Goal: Obtain resource: Obtain resource

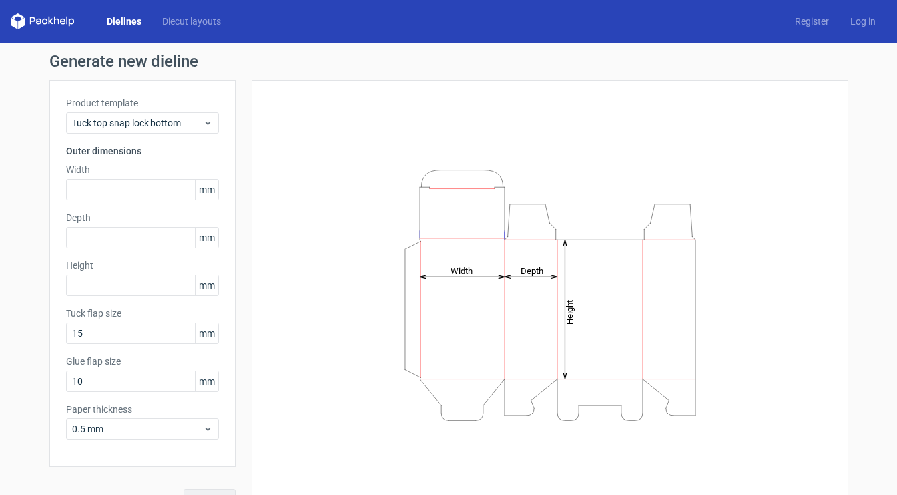
scroll to position [26, 0]
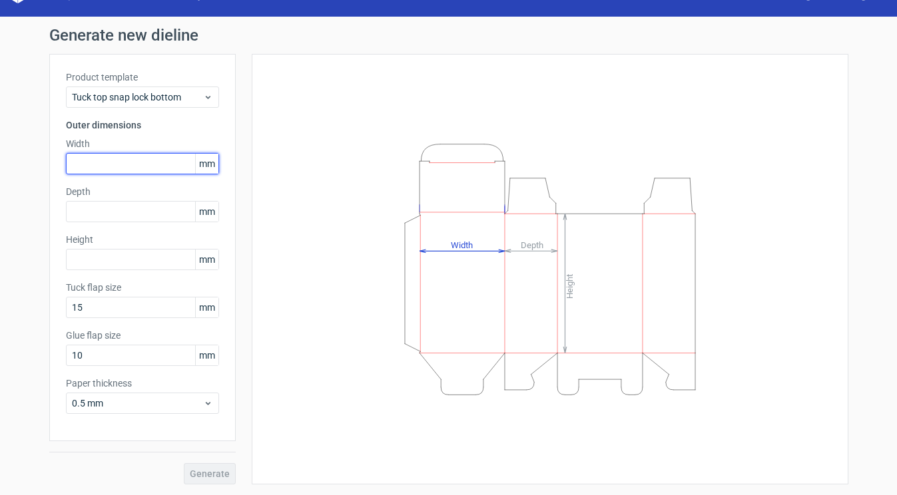
click at [172, 160] on input "text" at bounding box center [142, 163] width 153 height 21
type input "380"
click at [205, 96] on icon at bounding box center [208, 97] width 10 height 11
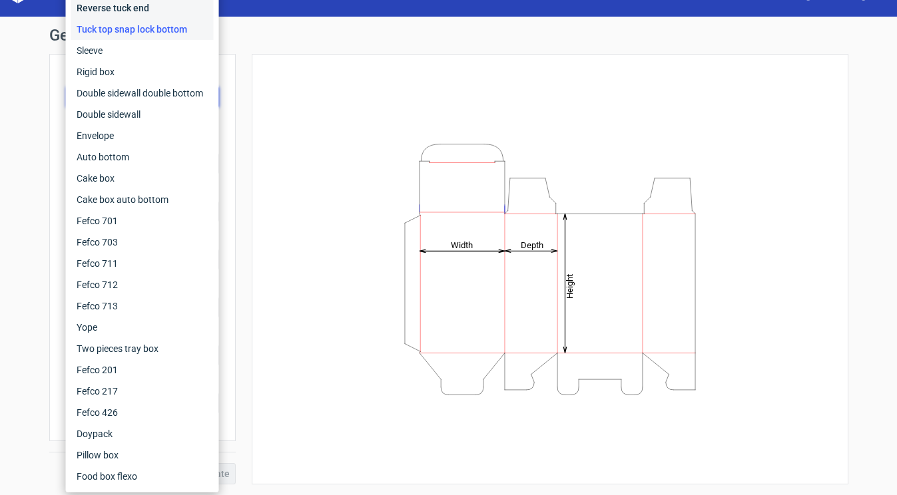
click at [138, 5] on div "Reverse tuck end" at bounding box center [142, 7] width 142 height 21
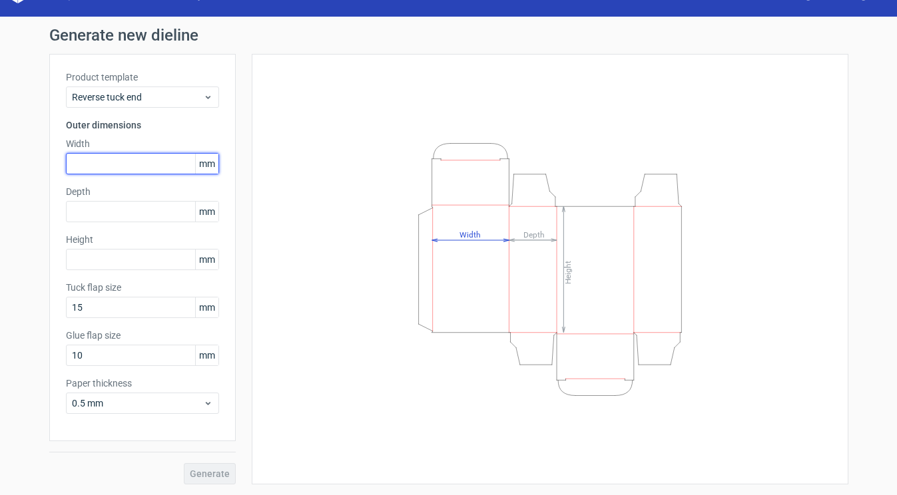
click at [136, 165] on input "text" at bounding box center [142, 163] width 153 height 21
type input "380"
click at [123, 212] on input "text" at bounding box center [142, 211] width 153 height 21
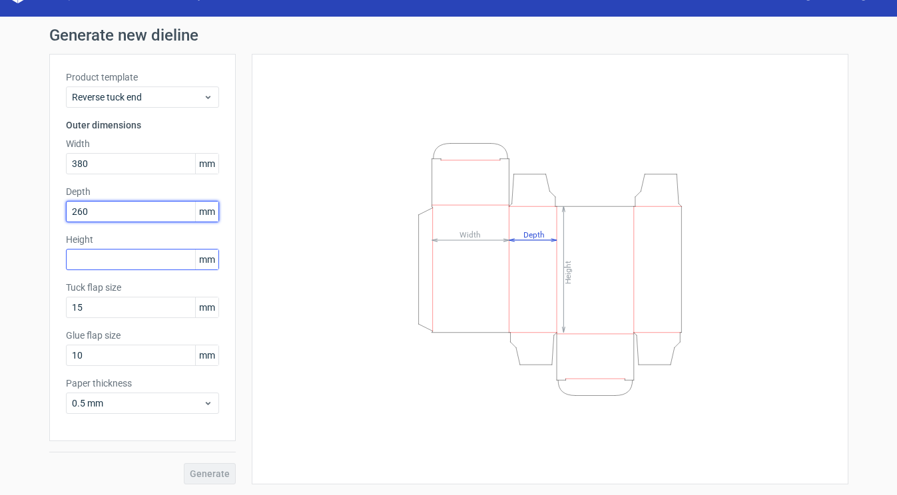
type input "260"
click at [116, 260] on input "text" at bounding box center [142, 259] width 153 height 21
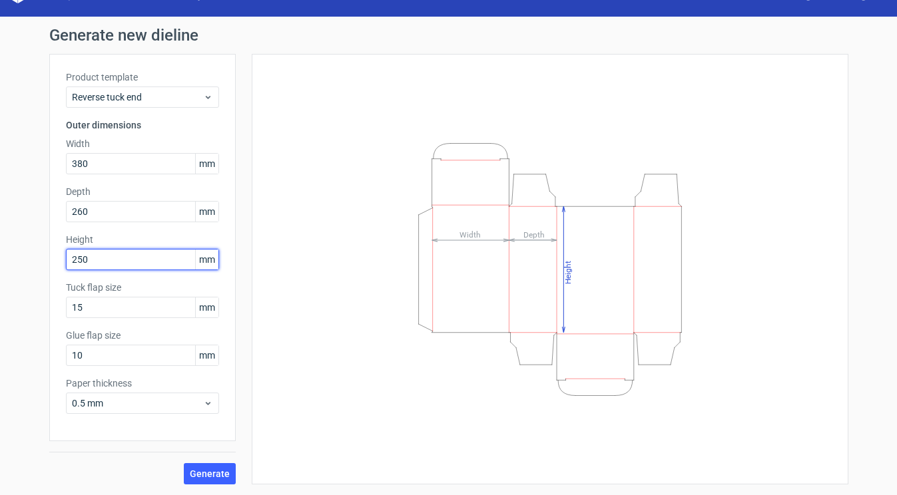
type input "250"
click at [8, 321] on div "Generate new dieline Product template Reverse tuck end Outer dimensions Width 3…" at bounding box center [448, 256] width 897 height 479
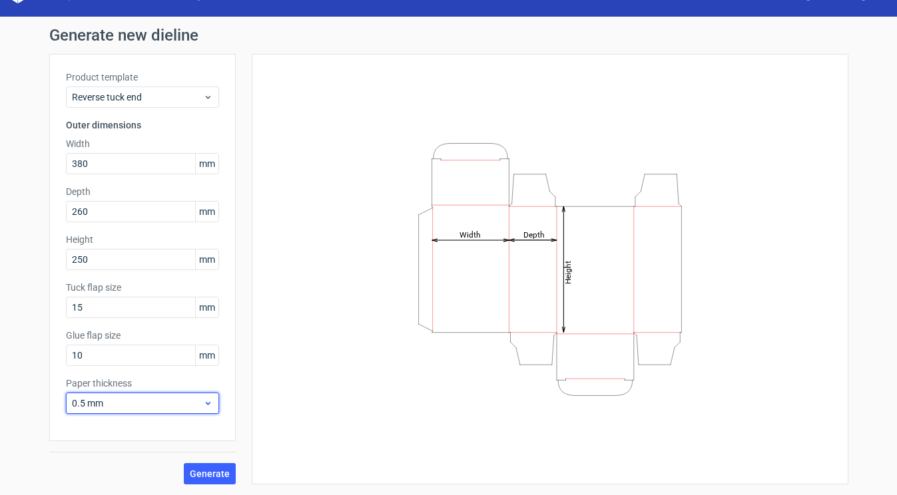
click at [204, 403] on icon at bounding box center [208, 403] width 10 height 11
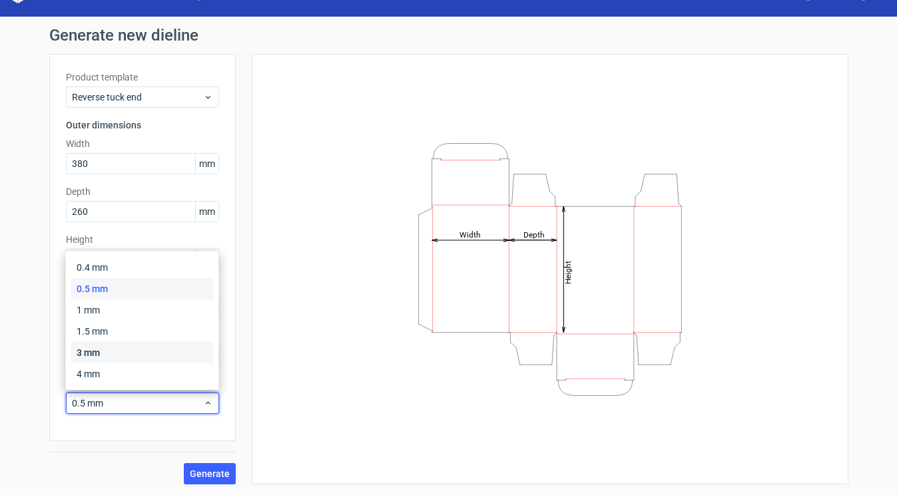
click at [124, 354] on div "3 mm" at bounding box center [142, 352] width 142 height 21
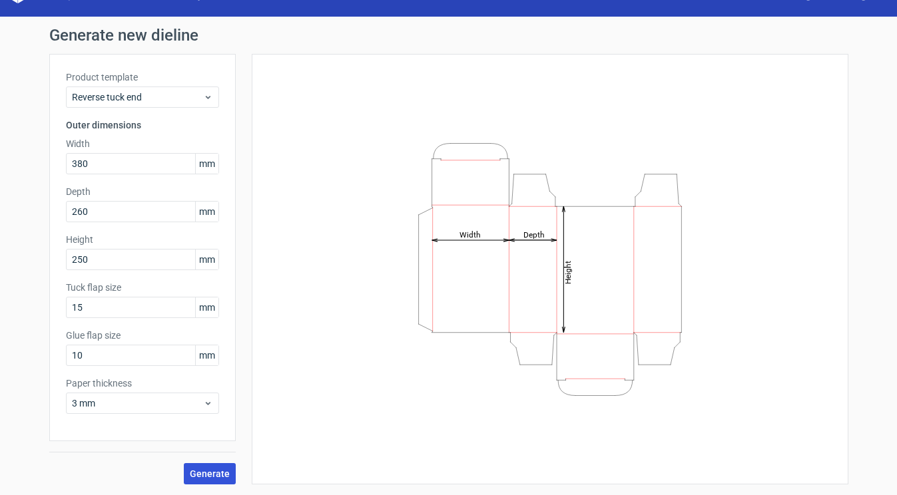
click at [200, 471] on span "Generate" at bounding box center [210, 473] width 40 height 9
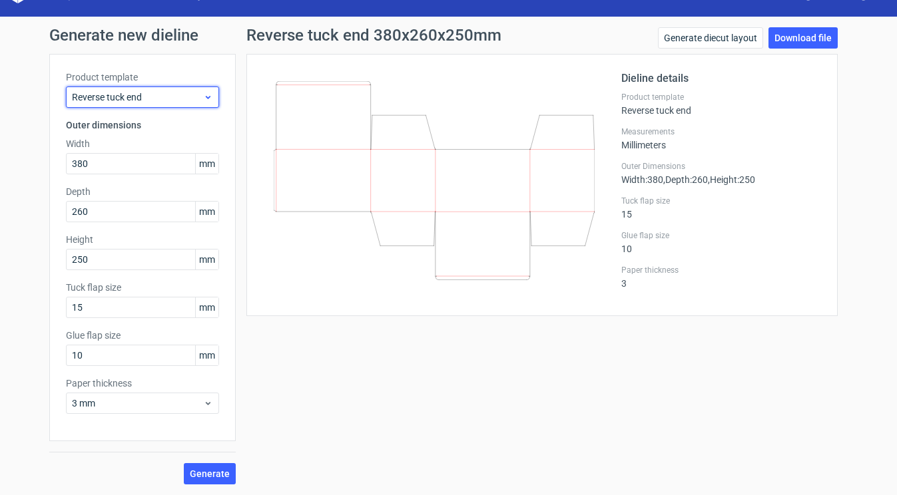
click at [209, 97] on use at bounding box center [207, 97] width 5 height 3
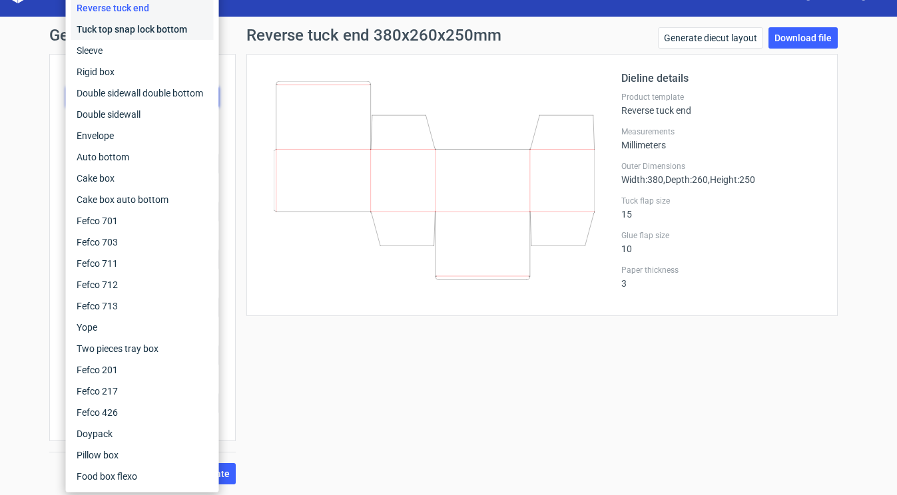
click at [163, 32] on div "Tuck top snap lock bottom" at bounding box center [142, 29] width 142 height 21
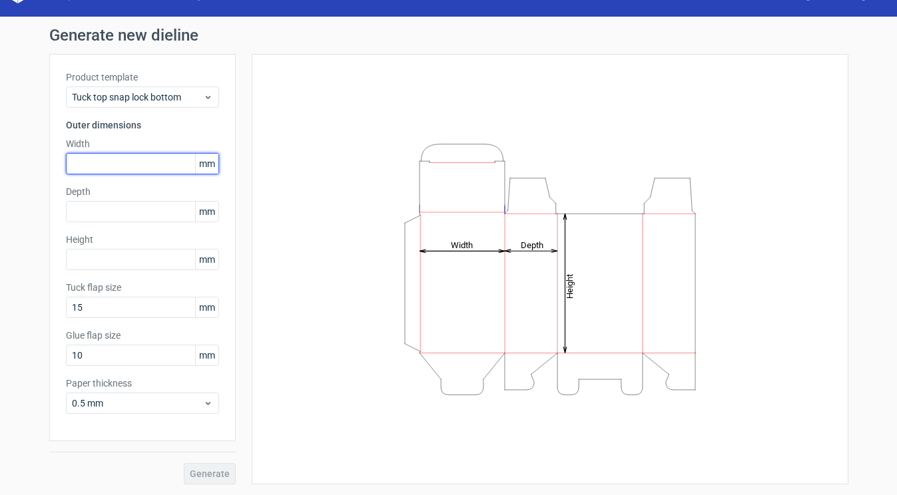
click at [150, 164] on input "text" at bounding box center [142, 163] width 153 height 21
type input "380"
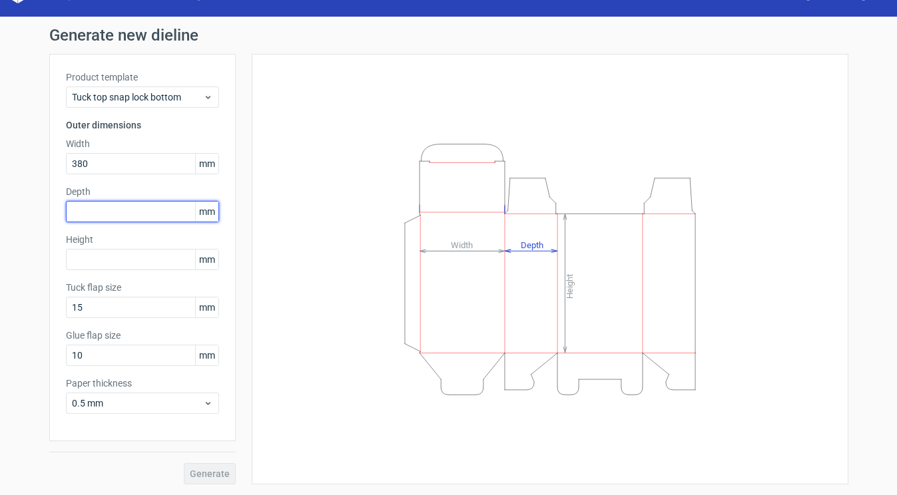
click at [146, 213] on input "text" at bounding box center [142, 211] width 153 height 21
type input "260"
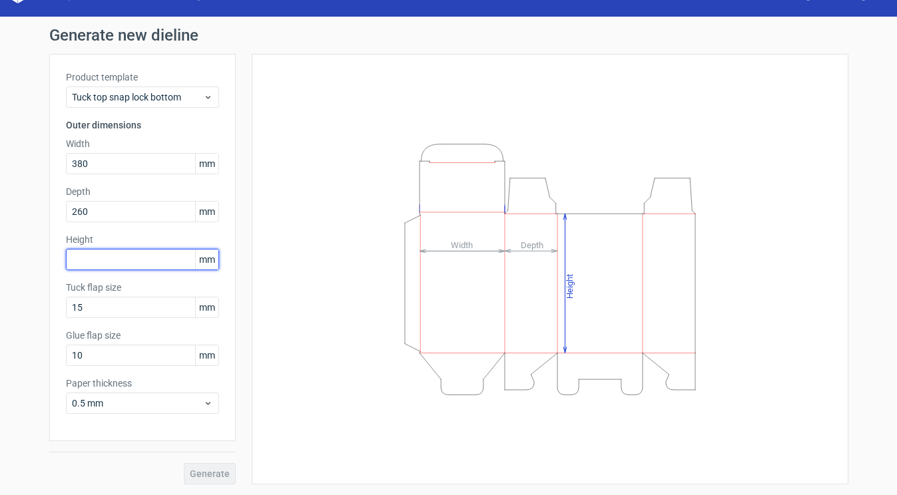
click at [159, 254] on input "text" at bounding box center [142, 259] width 153 height 21
type input "250"
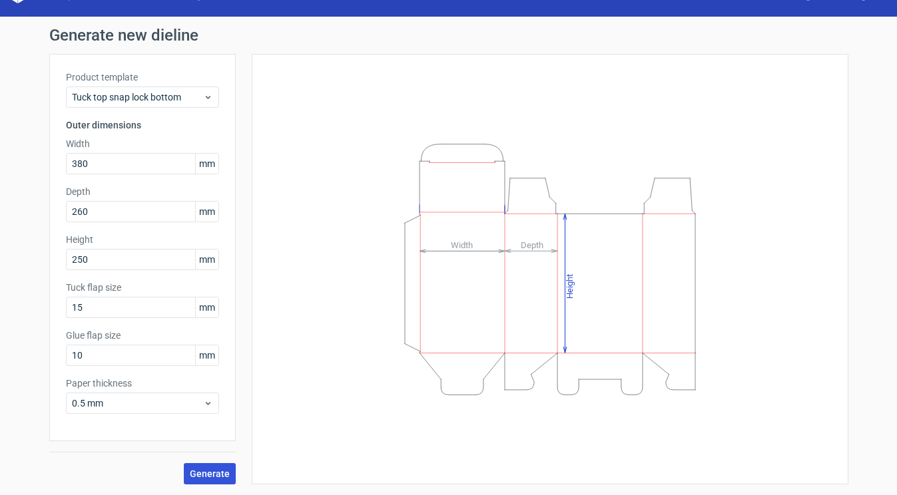
click at [204, 471] on span "Generate" at bounding box center [210, 473] width 40 height 9
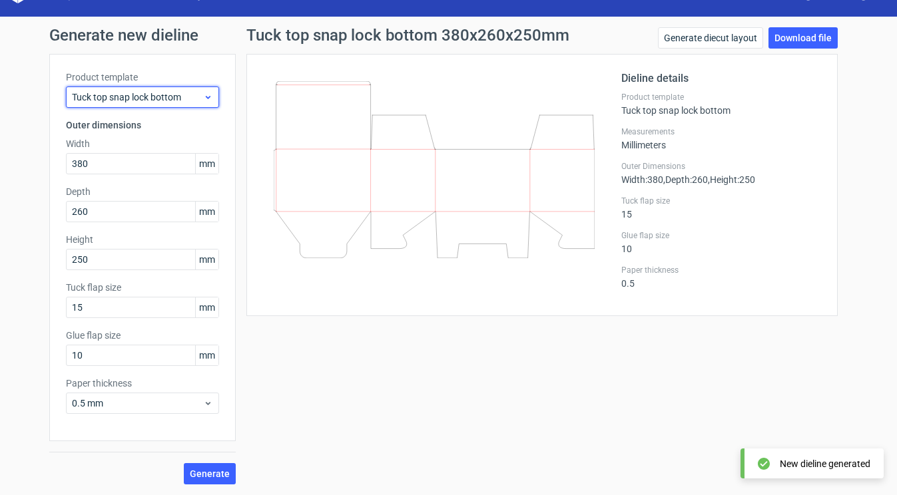
click at [200, 91] on span "Tuck top snap lock bottom" at bounding box center [137, 97] width 131 height 13
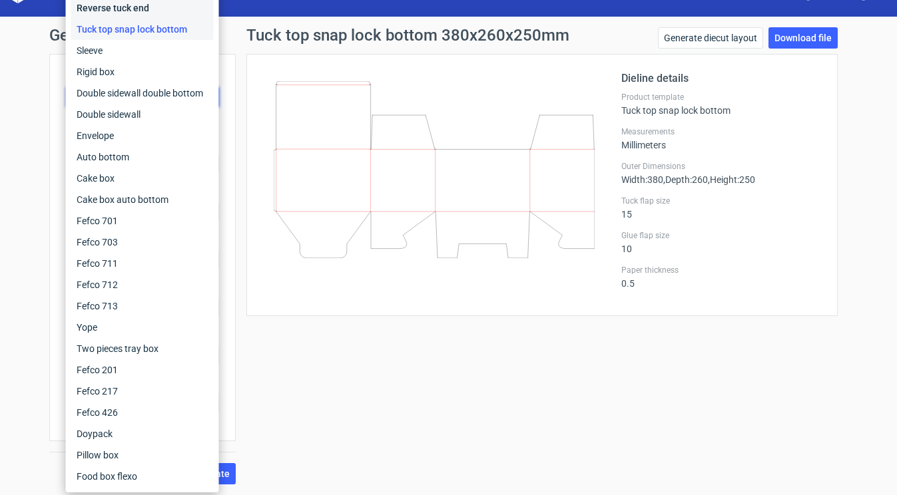
click at [167, 5] on div "Reverse tuck end" at bounding box center [142, 7] width 142 height 21
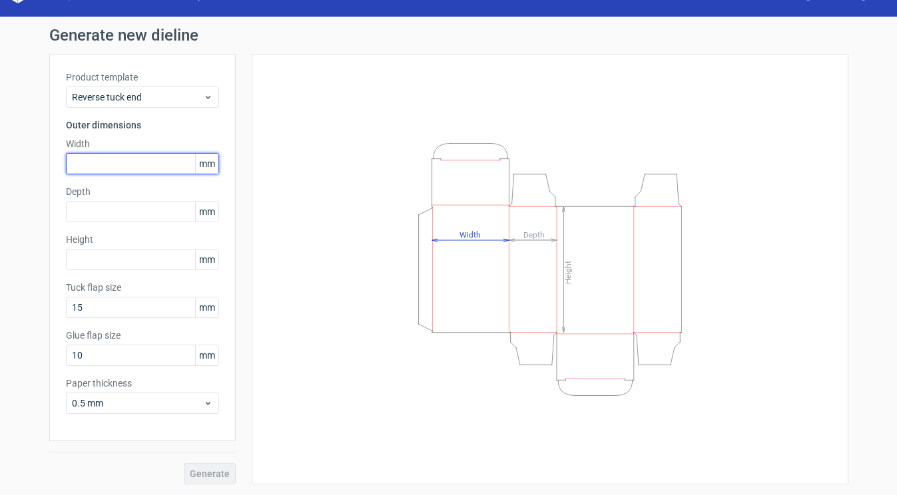
click at [137, 166] on input "text" at bounding box center [142, 163] width 153 height 21
type input "380"
click at [119, 223] on div "Product template Reverse tuck end Outer dimensions Width 380 mm Depth mm Height…" at bounding box center [142, 248] width 186 height 388
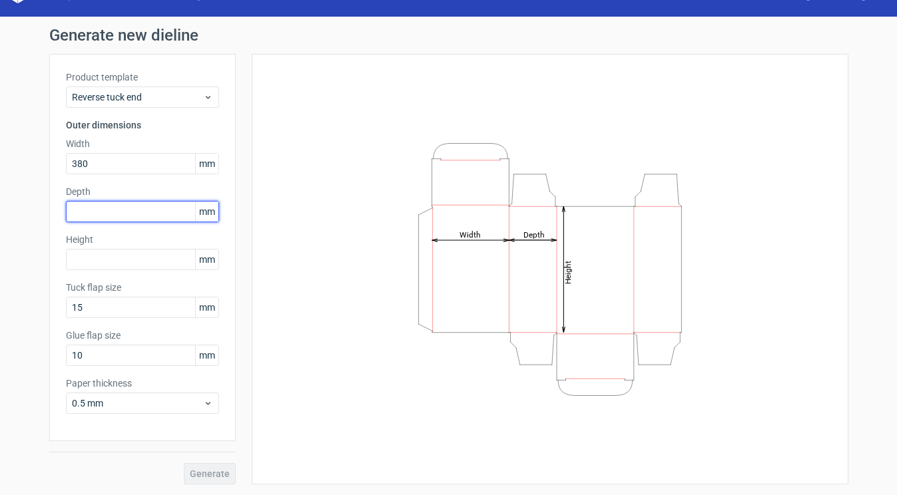
click at [119, 209] on input "text" at bounding box center [142, 211] width 153 height 21
type input "260"
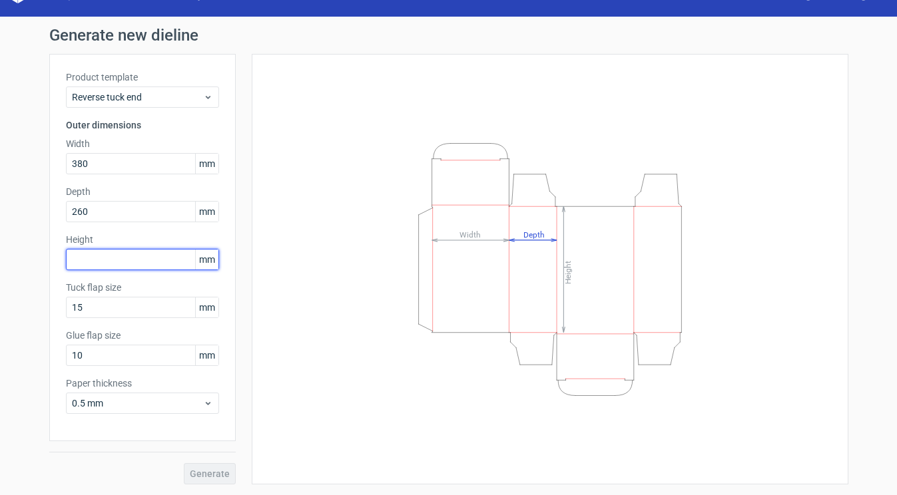
click at [127, 257] on input "text" at bounding box center [142, 259] width 153 height 21
type input "250"
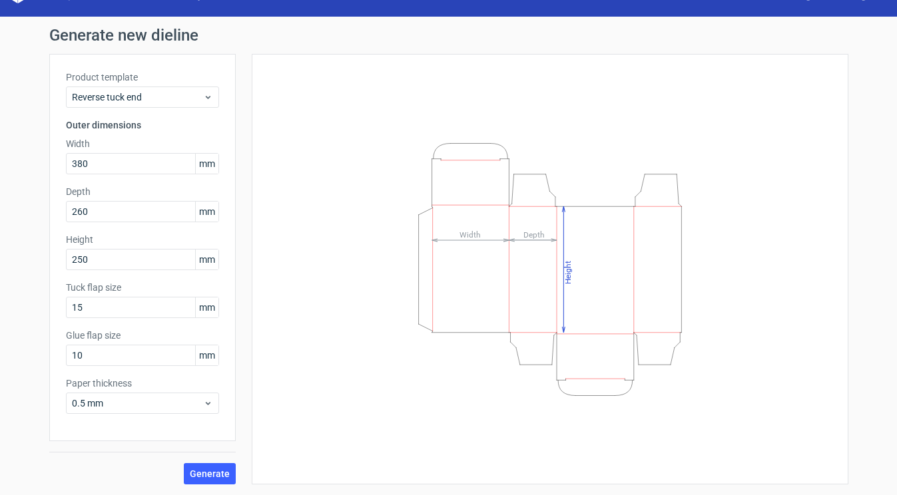
click at [32, 345] on div "Generate new dieline Product template Reverse tuck end Outer dimensions Width 3…" at bounding box center [448, 256] width 897 height 479
click at [218, 473] on span "Generate" at bounding box center [210, 473] width 40 height 9
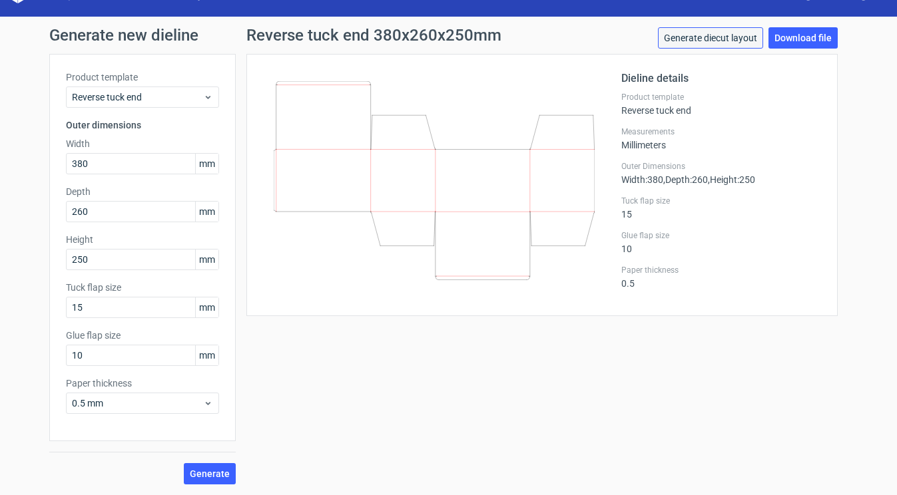
click at [733, 41] on link "Generate diecut layout" at bounding box center [710, 37] width 105 height 21
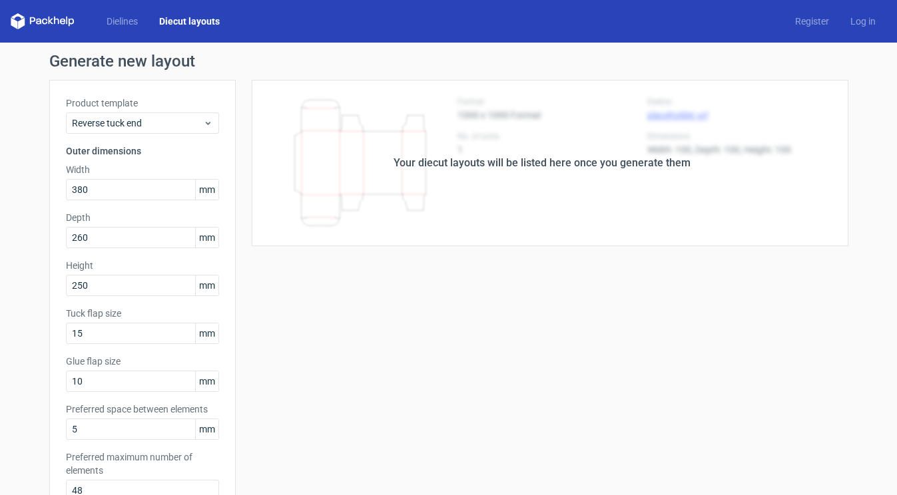
click at [610, 249] on div "Your diecut layouts will be listed here once you generate them Height Depth Wid…" at bounding box center [542, 441] width 613 height 722
click at [575, 174] on div "Your diecut layouts will be listed here once you generate them" at bounding box center [542, 163] width 613 height 166
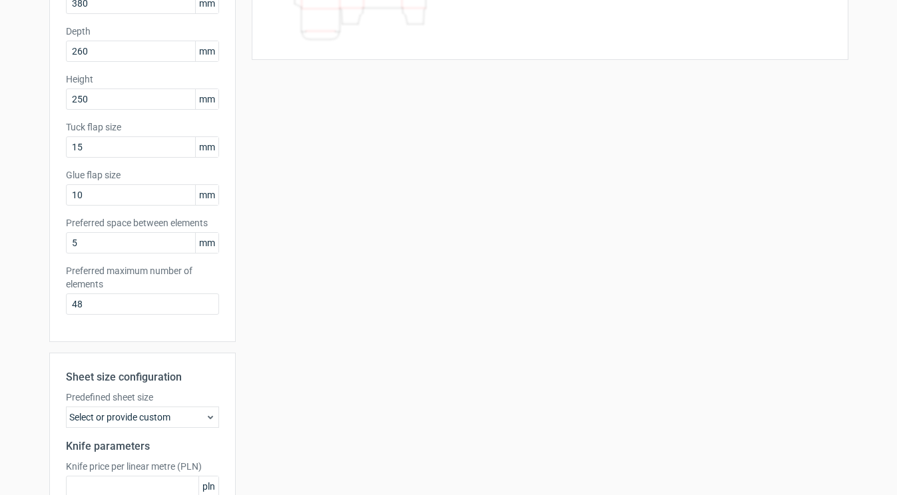
scroll to position [318, 0]
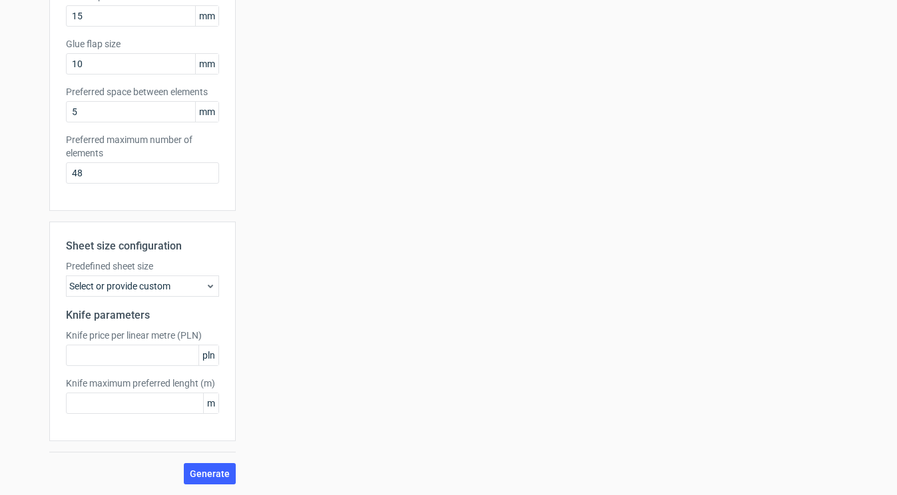
click at [202, 286] on div "Select or provide custom" at bounding box center [142, 286] width 153 height 21
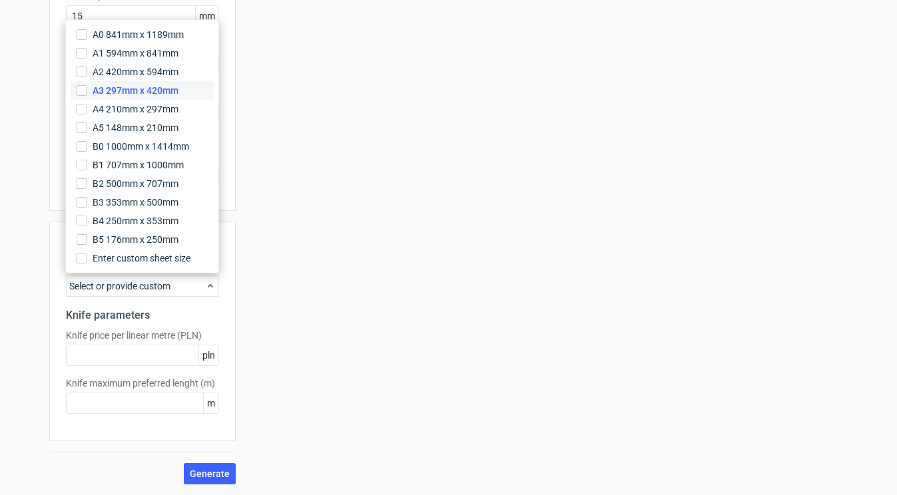
click at [148, 88] on span "A3 297mm x 420mm" at bounding box center [136, 90] width 86 height 13
click at [87, 88] on input "A3 297mm x 420mm" at bounding box center [82, 90] width 11 height 11
click at [212, 473] on span "Generate" at bounding box center [210, 473] width 40 height 9
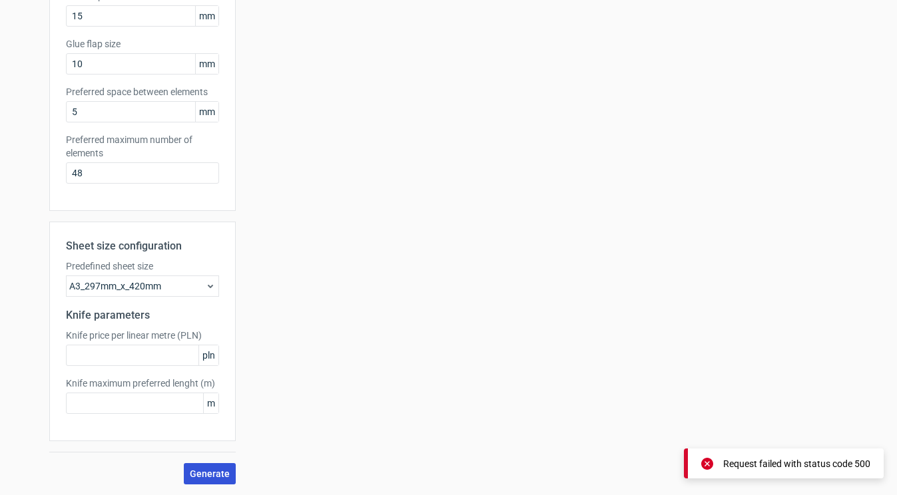
click at [212, 473] on span "Generate" at bounding box center [210, 473] width 40 height 9
click at [459, 345] on div "Your diecut layouts will be listed here once you generate them Height Depth Wid…" at bounding box center [542, 123] width 613 height 722
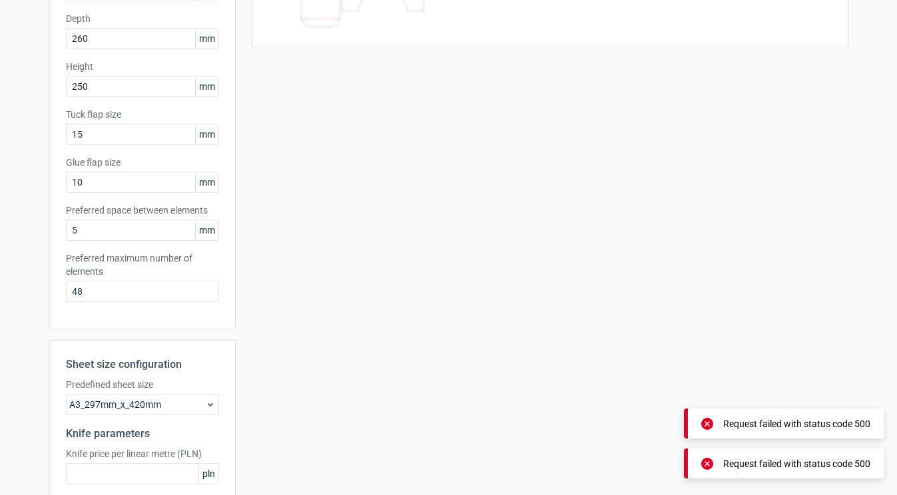
scroll to position [24, 0]
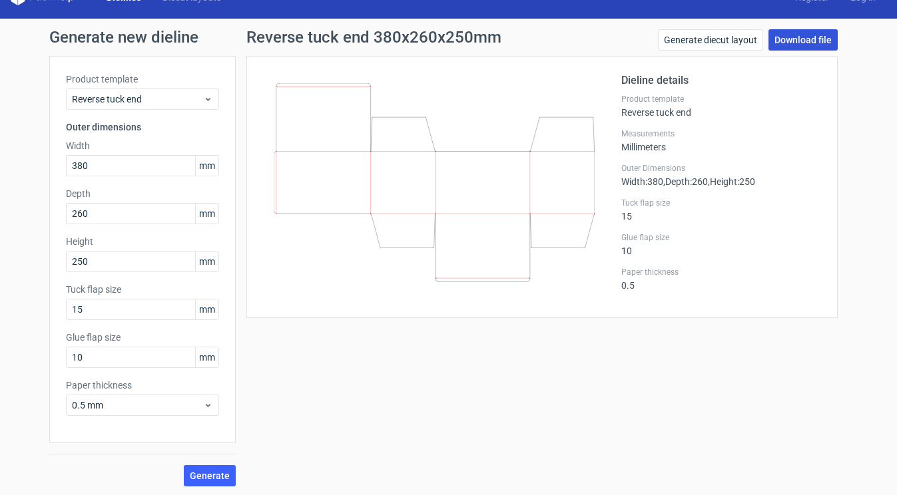
click at [790, 45] on link "Download file" at bounding box center [802, 39] width 69 height 21
drag, startPoint x: 118, startPoint y: 164, endPoint x: 46, endPoint y: 164, distance: 71.9
click at [47, 164] on div "Generate new dieline Product template Reverse tuck end Outer dimensions Width 3…" at bounding box center [448, 258] width 897 height 479
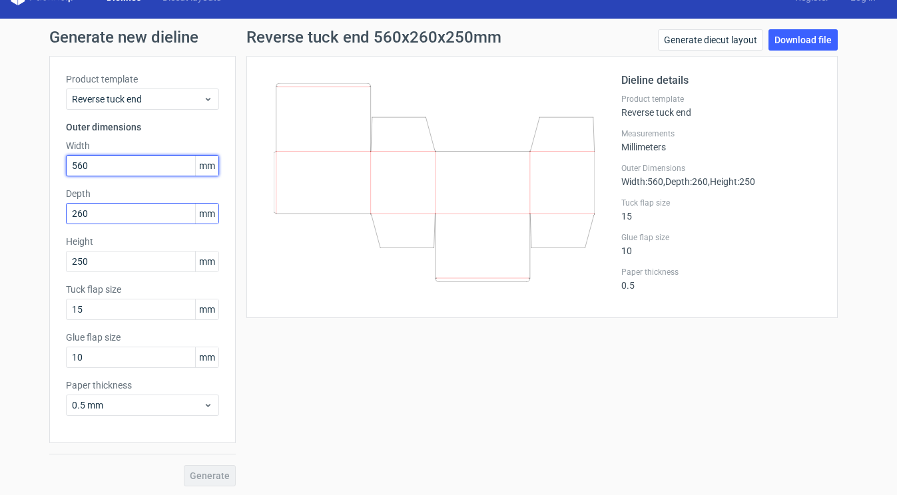
type input "560"
click at [113, 216] on div "Depth 260 mm" at bounding box center [142, 205] width 153 height 37
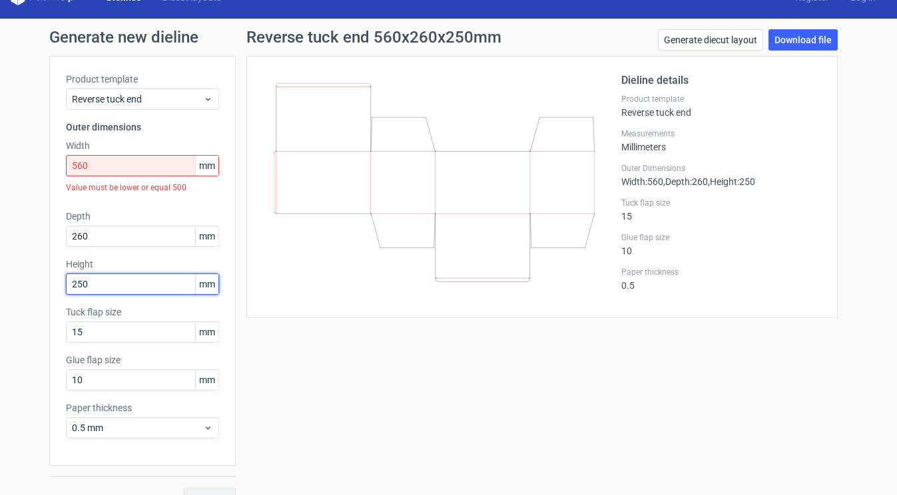
click at [137, 292] on input "250" at bounding box center [142, 284] width 153 height 21
drag, startPoint x: 105, startPoint y: 235, endPoint x: 39, endPoint y: 237, distance: 66.6
click at [41, 237] on div "Generate new dieline Product template Reverse tuck end Outer dimensions Width 5…" at bounding box center [448, 269] width 897 height 501
type input "380"
click at [103, 281] on input "250" at bounding box center [142, 284] width 153 height 21
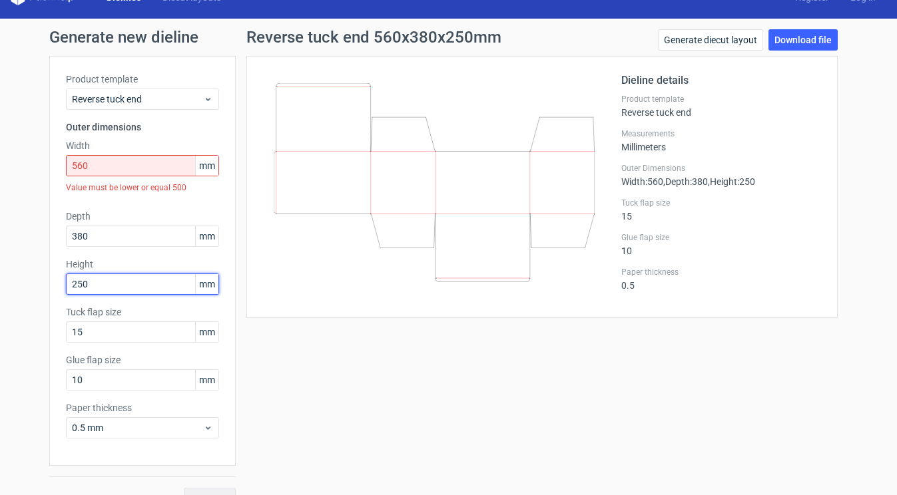
drag, startPoint x: 117, startPoint y: 281, endPoint x: 43, endPoint y: 280, distance: 73.9
click at [43, 281] on div "Generate new dieline Product template Reverse tuck end Outer dimensions Width 5…" at bounding box center [448, 269] width 897 height 501
type input "100"
click at [200, 199] on div "Product template Reverse tuck end Outer dimensions Width 560 mm Value must be l…" at bounding box center [142, 261] width 186 height 410
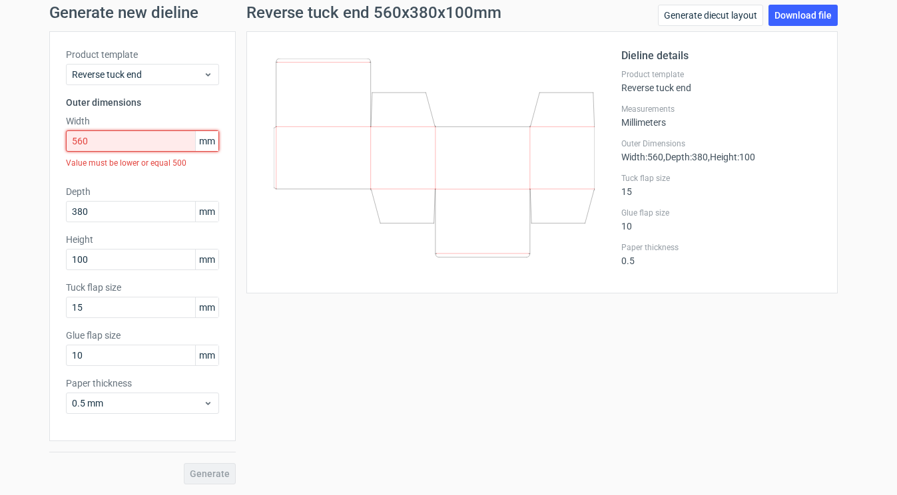
click at [83, 141] on input "560" at bounding box center [142, 141] width 153 height 21
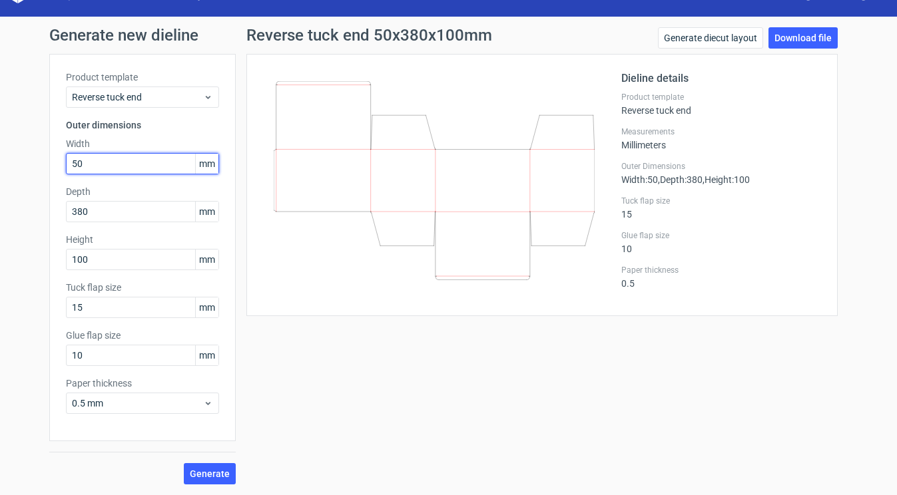
scroll to position [26, 0]
type input "500"
click at [196, 475] on span "Generate" at bounding box center [210, 473] width 40 height 9
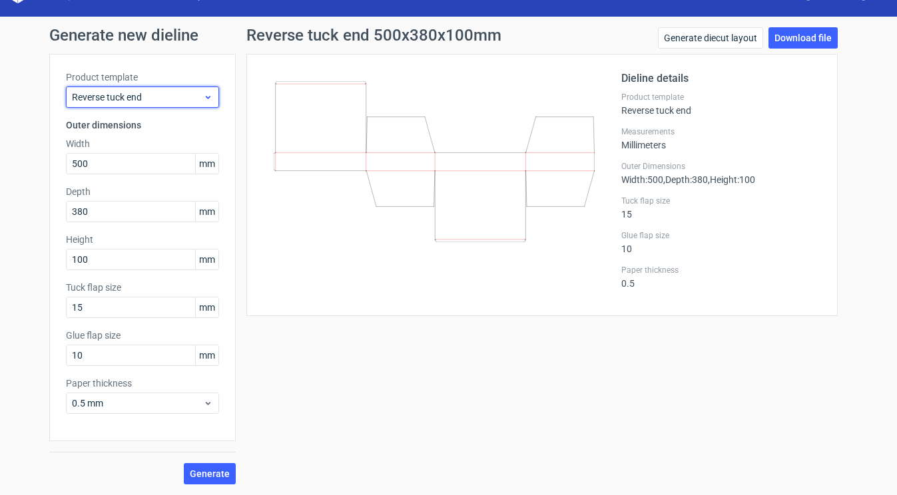
click at [207, 99] on icon at bounding box center [208, 97] width 10 height 11
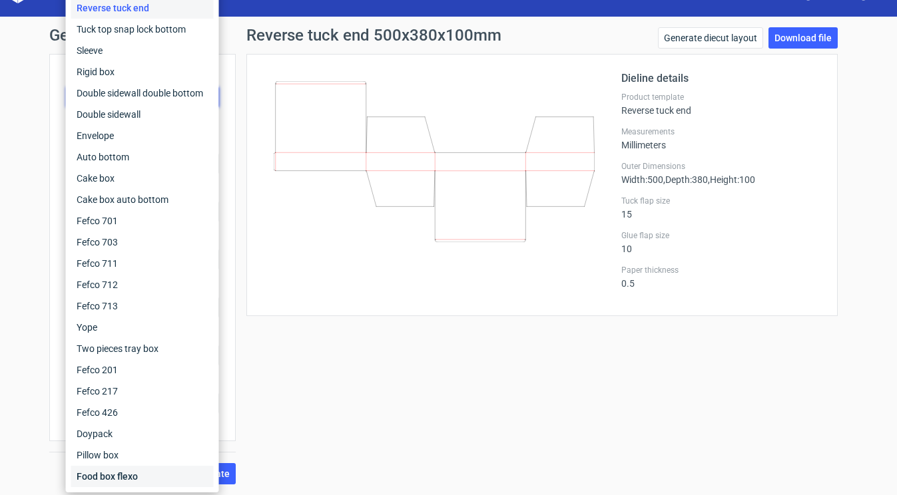
click at [125, 473] on div "Food box flexo" at bounding box center [142, 476] width 142 height 21
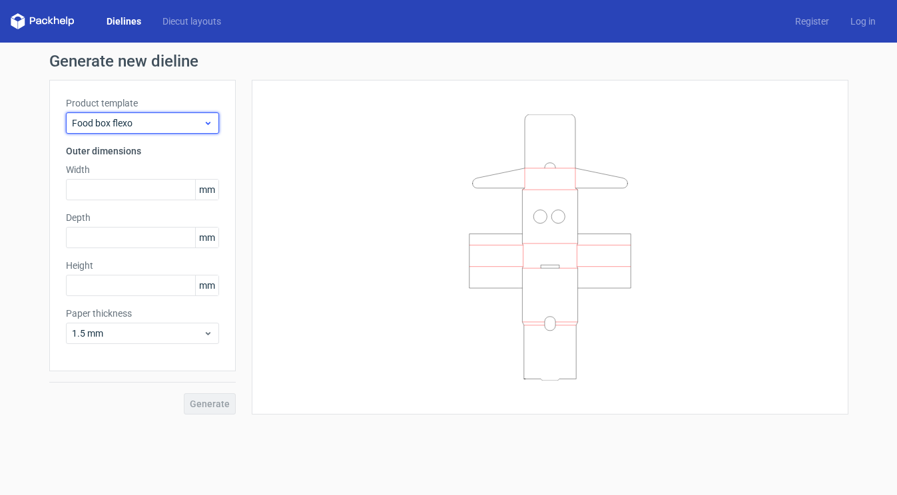
click at [194, 120] on span "Food box flexo" at bounding box center [137, 123] width 131 height 13
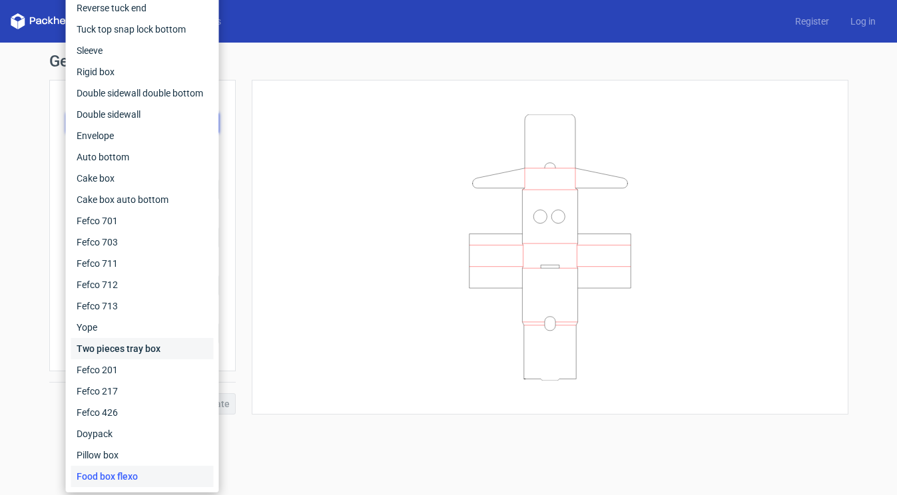
click at [158, 347] on div "Two pieces tray box" at bounding box center [142, 348] width 142 height 21
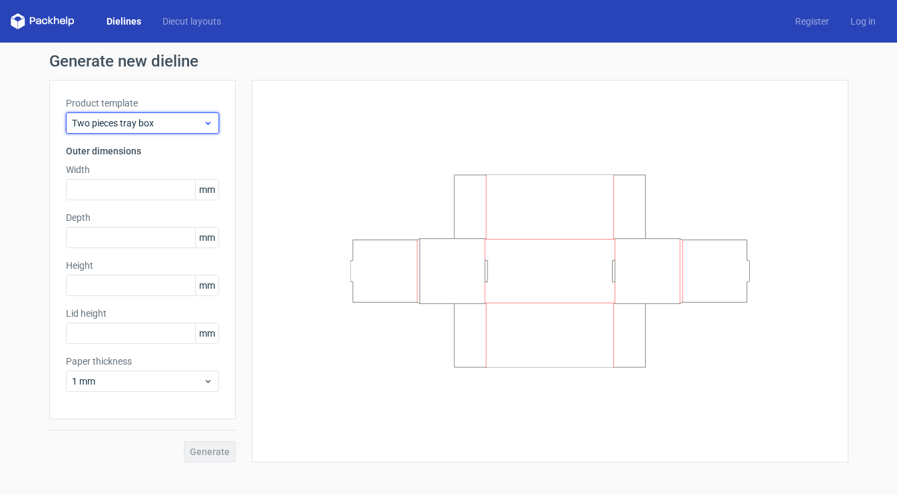
click at [194, 125] on span "Two pieces tray box" at bounding box center [137, 123] width 131 height 13
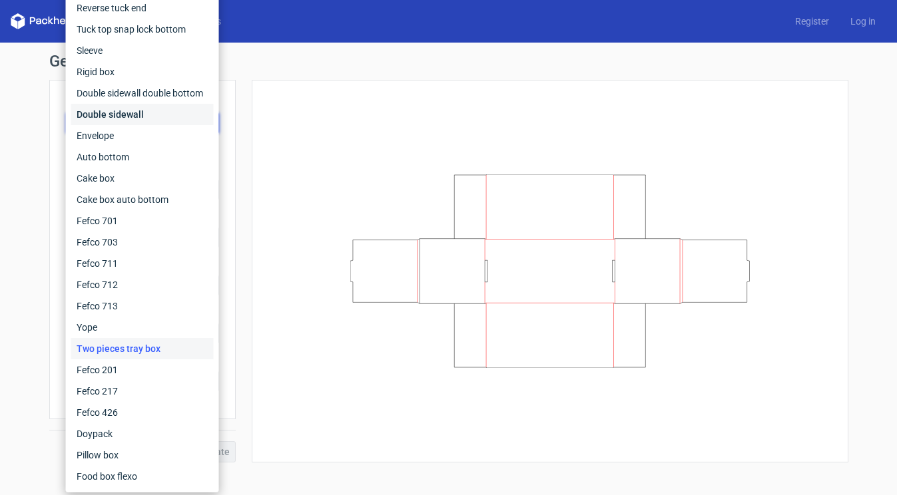
click at [134, 121] on div "Double sidewall" at bounding box center [142, 114] width 142 height 21
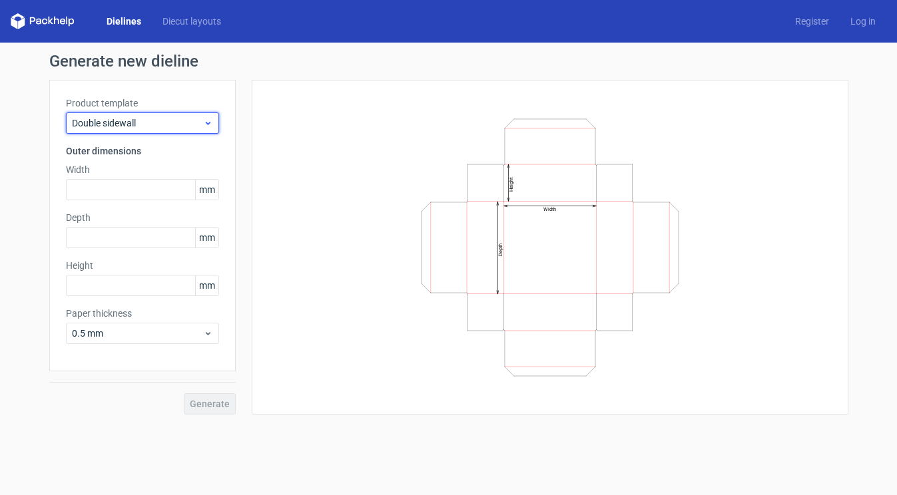
click at [166, 121] on span "Double sidewall" at bounding box center [137, 123] width 131 height 13
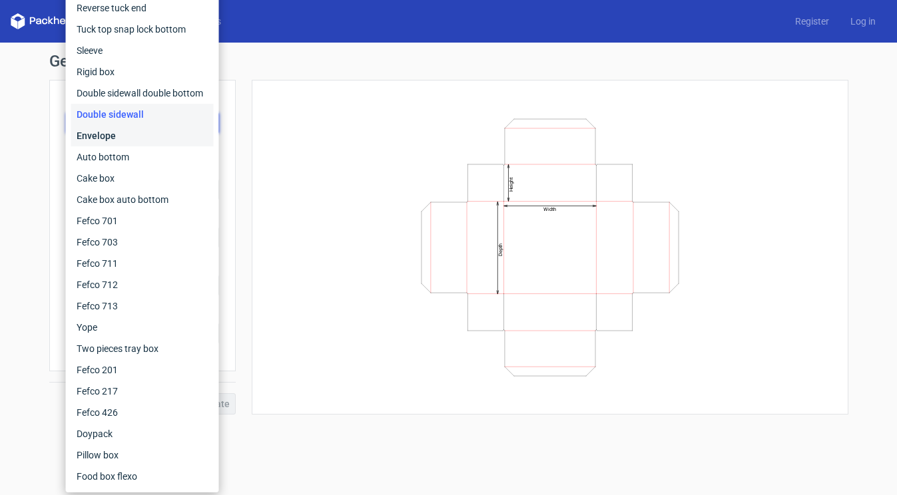
click at [146, 136] on div "Envelope" at bounding box center [142, 135] width 142 height 21
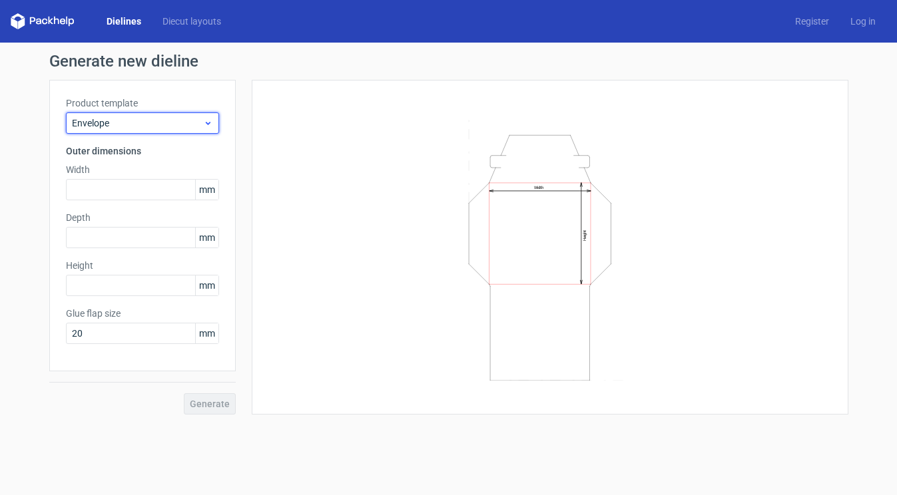
click at [178, 124] on span "Envelope" at bounding box center [137, 123] width 131 height 13
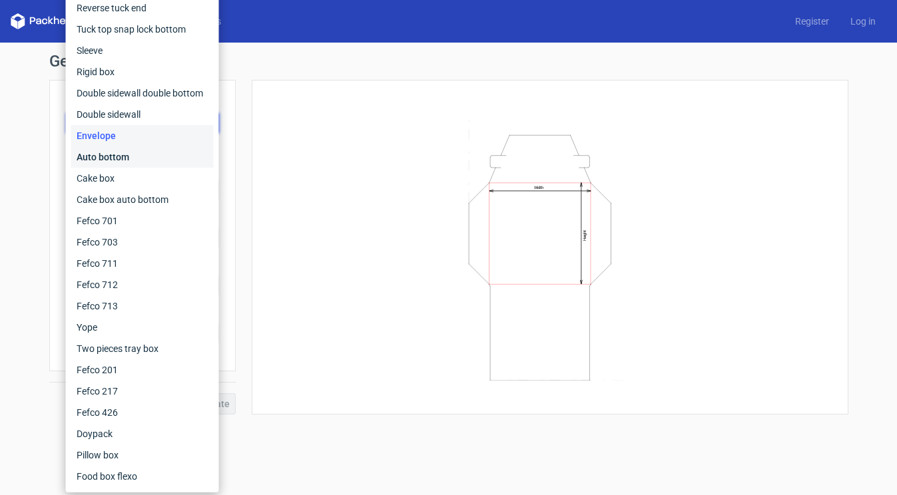
click at [150, 147] on div "Auto bottom" at bounding box center [142, 156] width 142 height 21
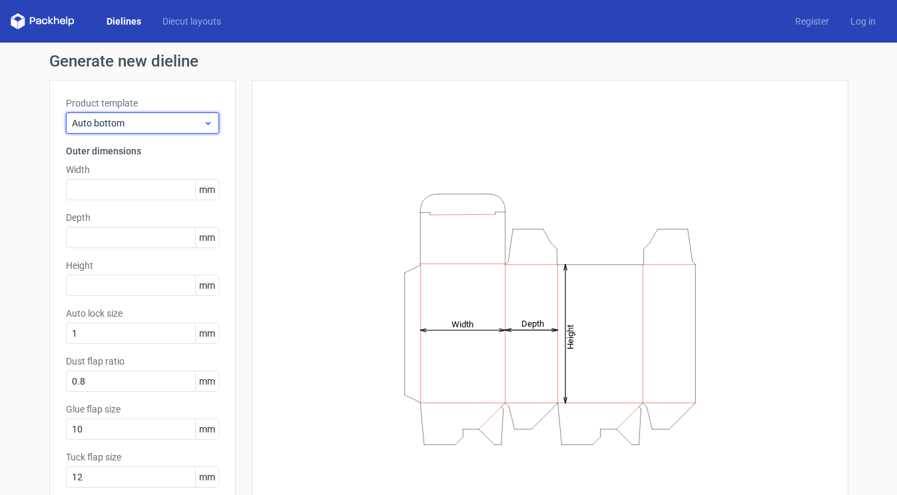
click at [167, 129] on span "Auto bottom" at bounding box center [137, 123] width 131 height 13
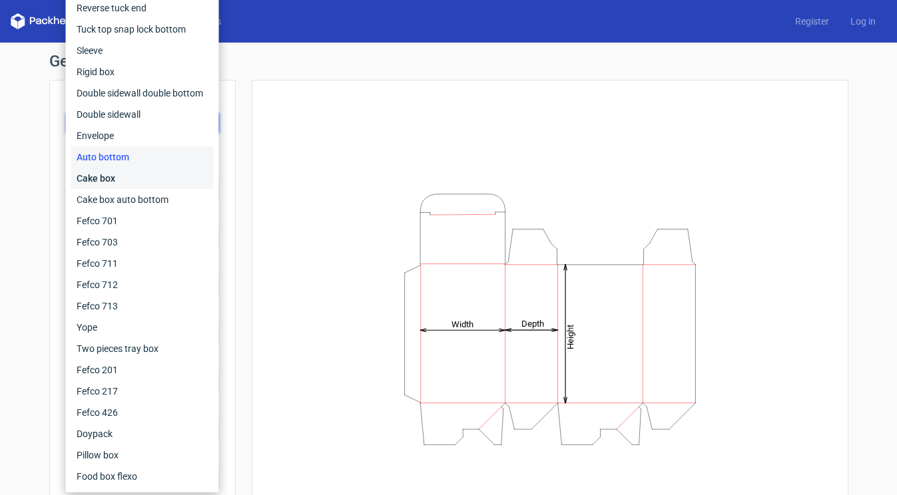
click at [136, 179] on div "Cake box" at bounding box center [142, 178] width 142 height 21
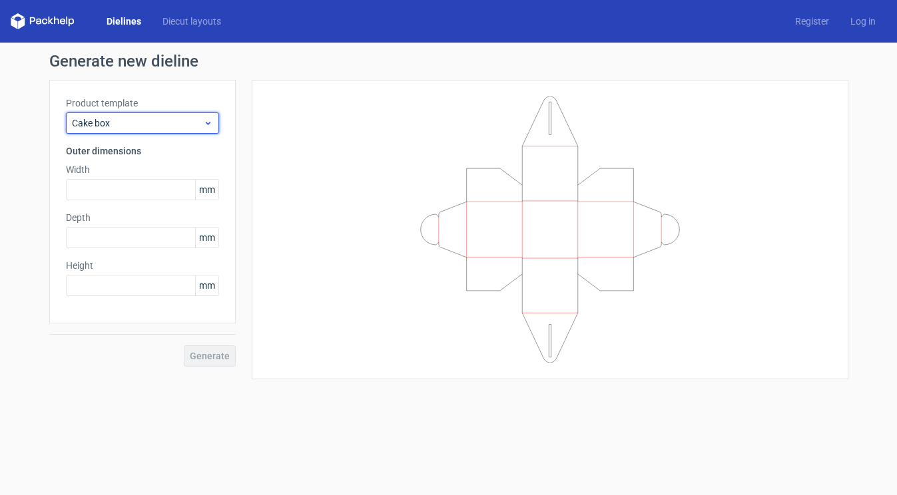
click at [170, 118] on span "Cake box" at bounding box center [137, 123] width 131 height 13
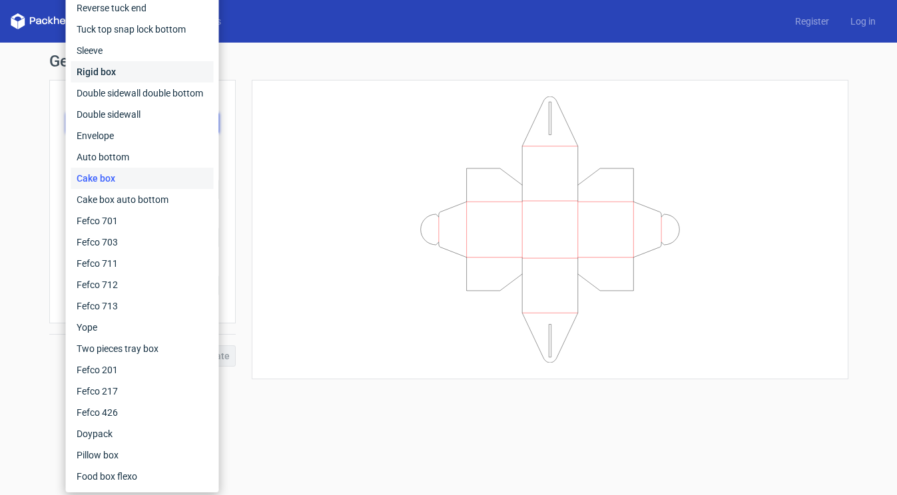
click at [120, 76] on div "Rigid box" at bounding box center [142, 71] width 142 height 21
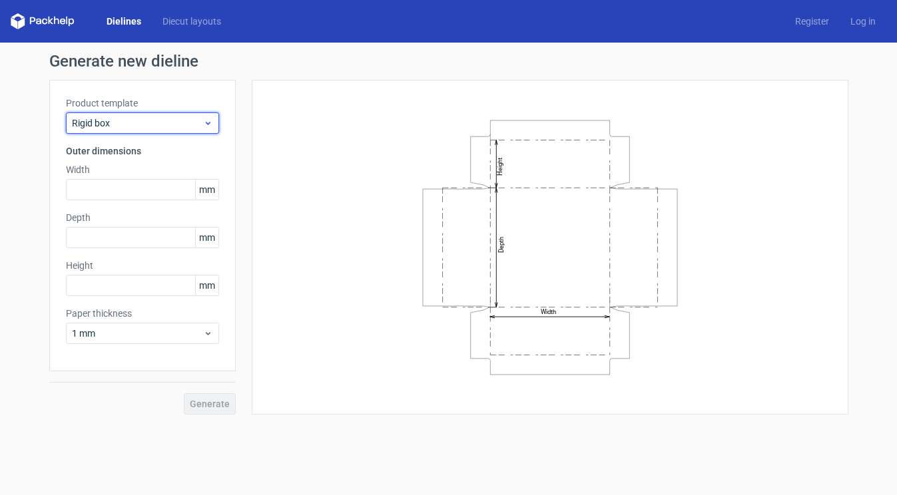
click at [133, 121] on span "Rigid box" at bounding box center [137, 123] width 131 height 13
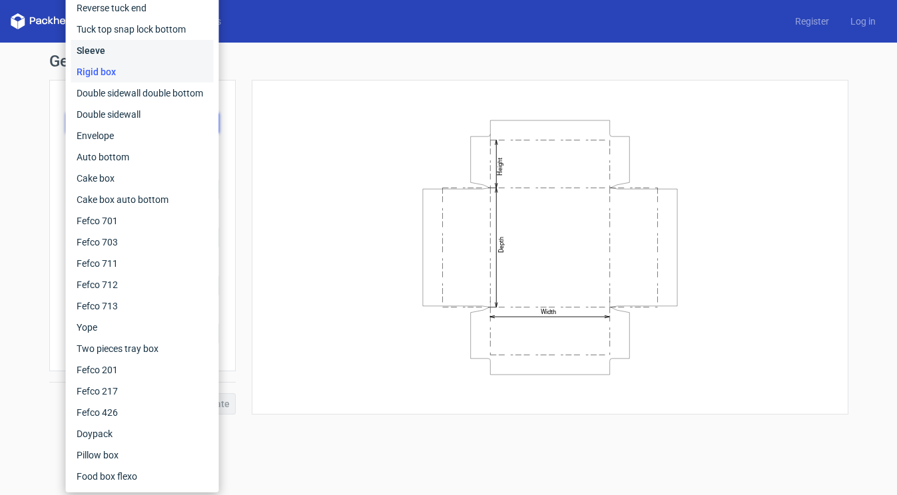
click at [102, 53] on div "Sleeve" at bounding box center [142, 50] width 142 height 21
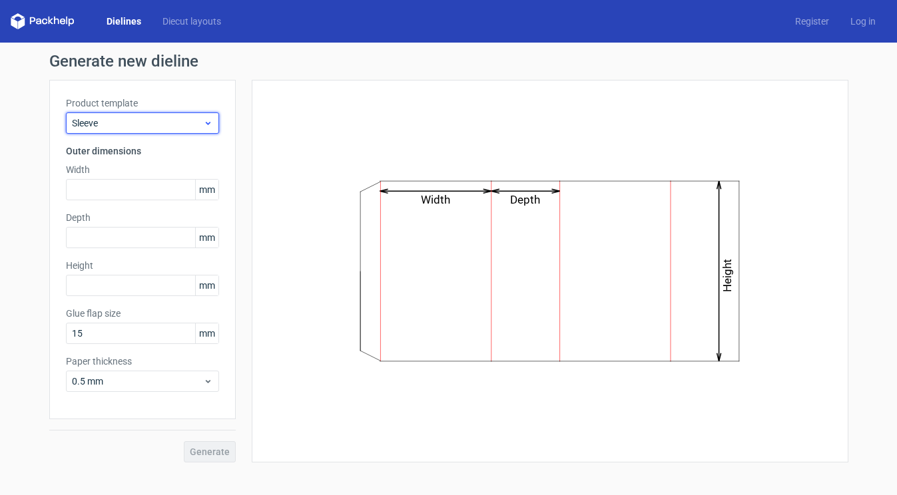
click at [154, 120] on span "Sleeve" at bounding box center [137, 123] width 131 height 13
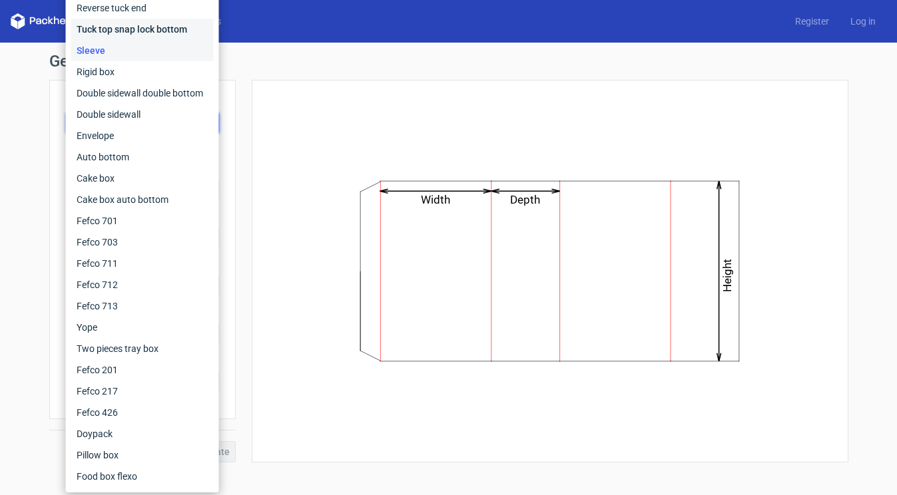
click at [148, 32] on div "Tuck top snap lock bottom" at bounding box center [142, 29] width 142 height 21
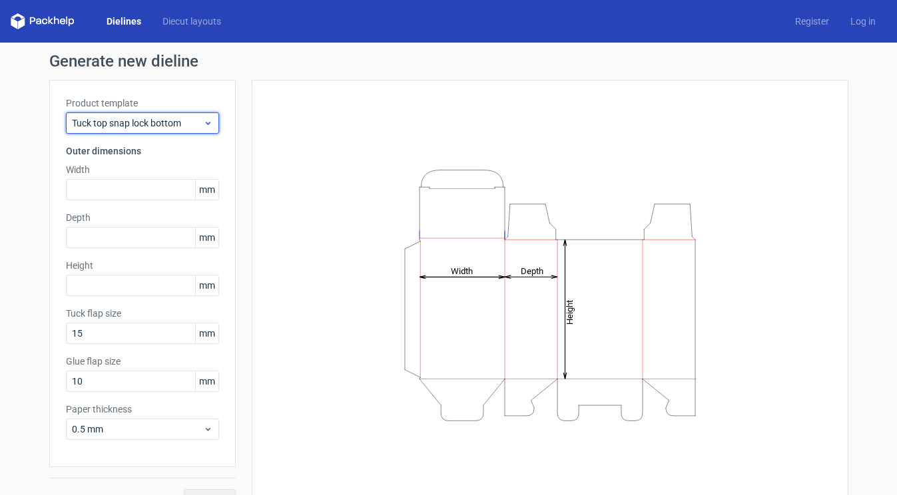
click at [169, 121] on span "Tuck top snap lock bottom" at bounding box center [137, 123] width 131 height 13
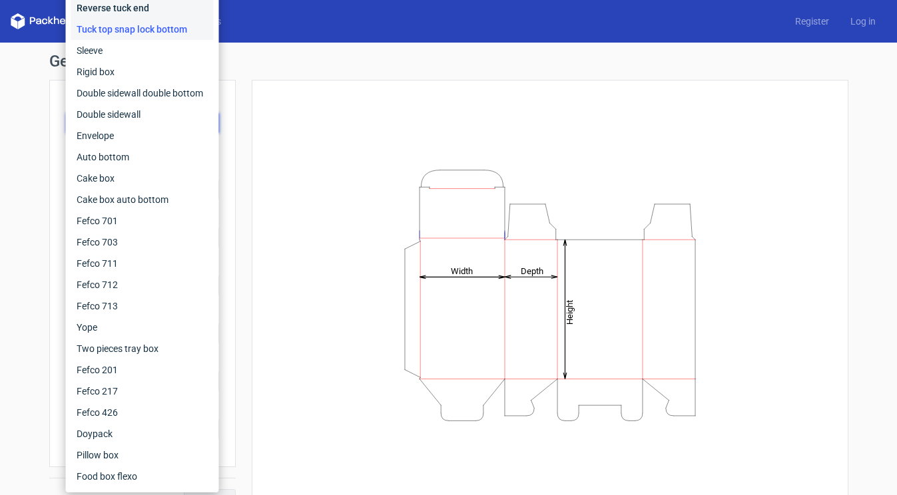
click at [136, 9] on div "Reverse tuck end" at bounding box center [142, 7] width 142 height 21
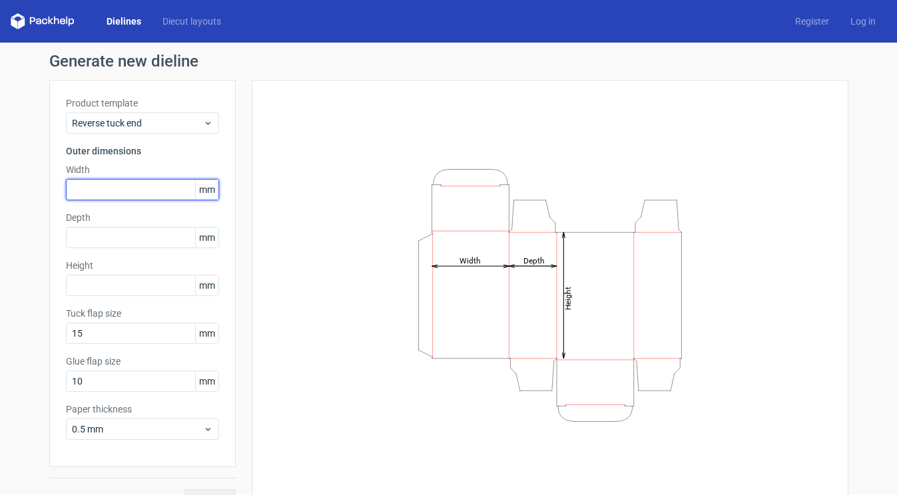
click at [154, 190] on input "text" at bounding box center [142, 189] width 153 height 21
type input "500"
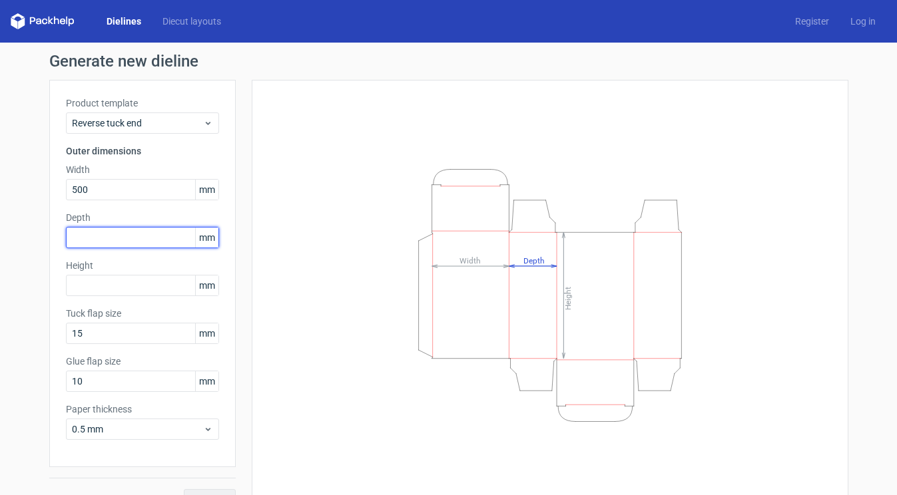
click at [145, 244] on input "text" at bounding box center [142, 237] width 153 height 21
type input "380"
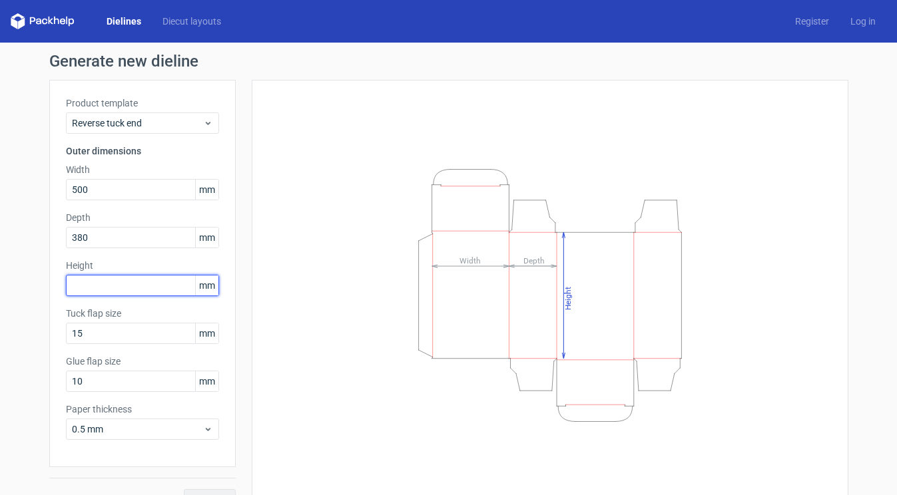
click at [153, 290] on input "text" at bounding box center [142, 285] width 153 height 21
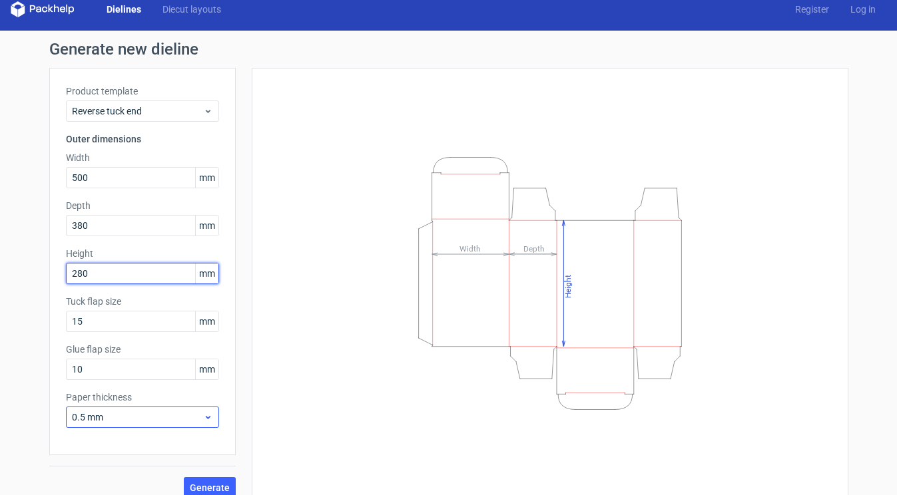
scroll to position [13, 0]
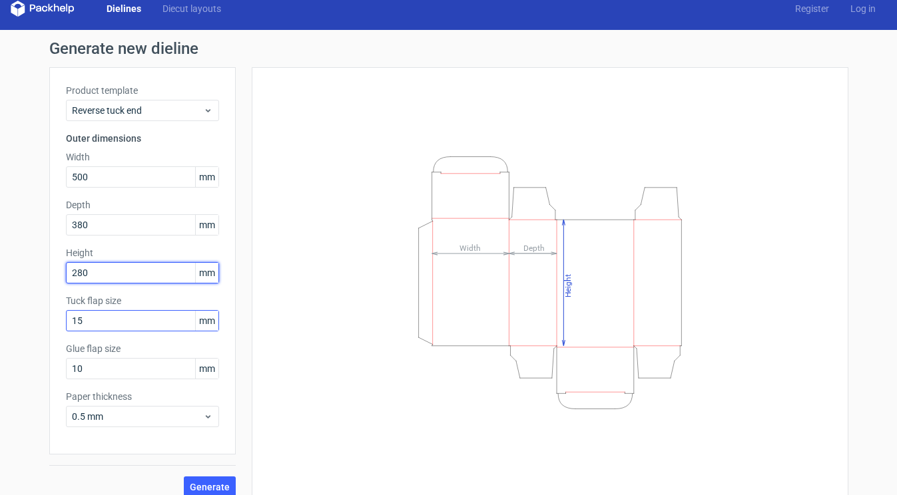
type input "280"
click at [138, 320] on input "15" at bounding box center [142, 320] width 153 height 21
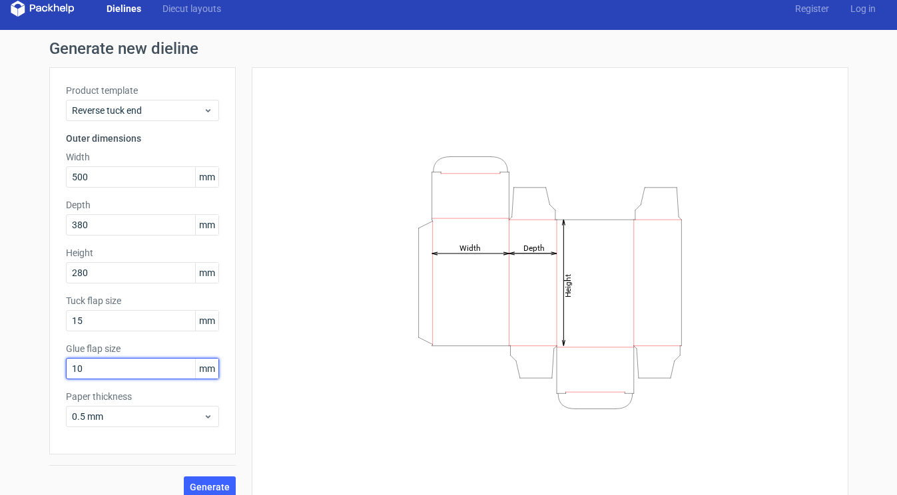
click at [133, 364] on input "10" at bounding box center [142, 368] width 153 height 21
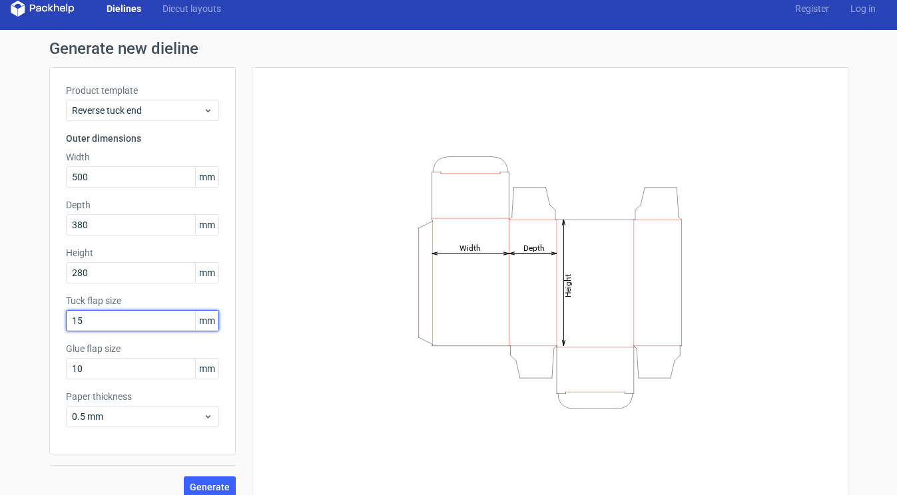
click at [134, 322] on input "15" at bounding box center [142, 320] width 153 height 21
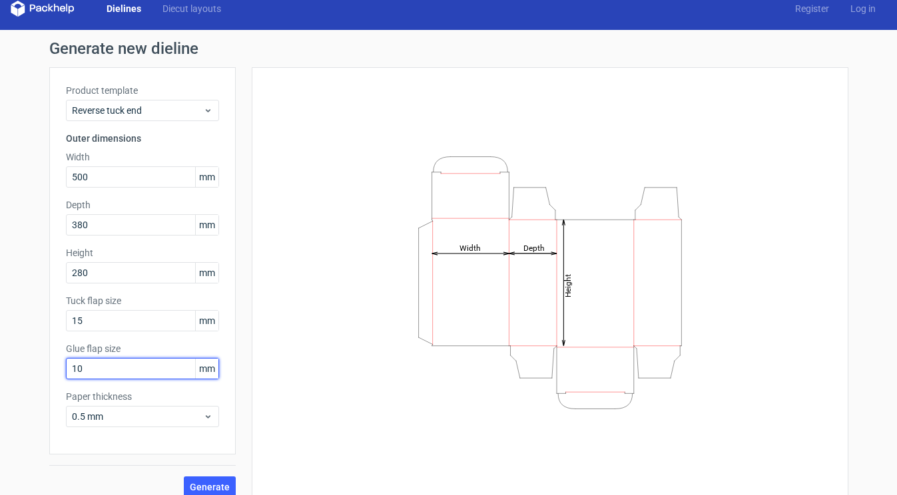
click at [133, 364] on input "10" at bounding box center [142, 368] width 153 height 21
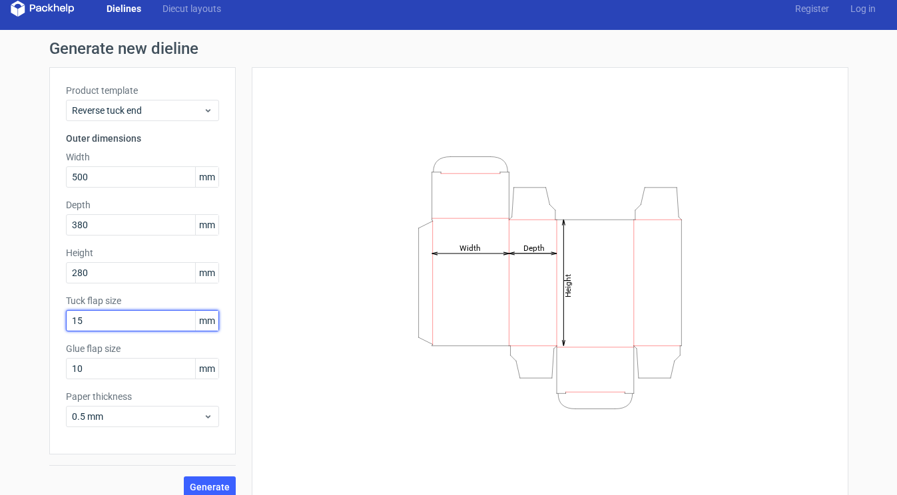
drag, startPoint x: 99, startPoint y: 320, endPoint x: 30, endPoint y: 311, distance: 69.8
click at [30, 311] on div "Generate new dieline Product template Reverse tuck end Outer dimensions Width 5…" at bounding box center [448, 269] width 897 height 479
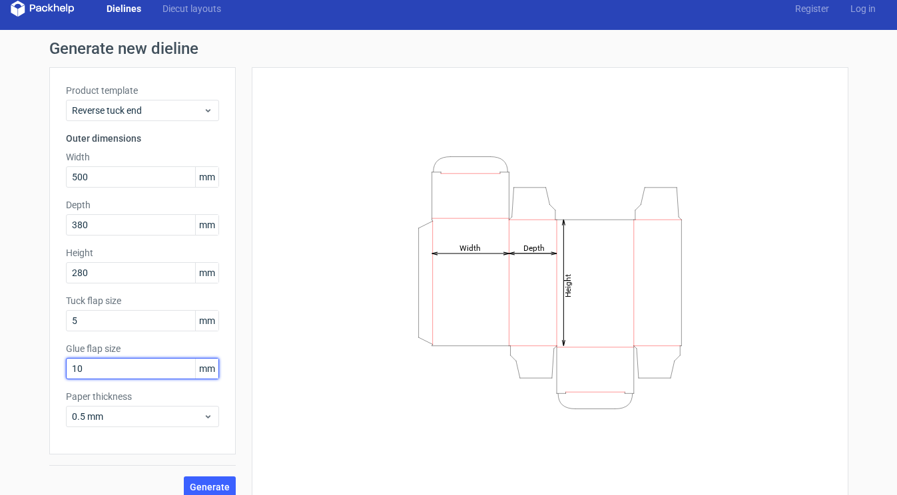
click at [123, 366] on input "10" at bounding box center [142, 368] width 153 height 21
click at [197, 485] on span "Generate" at bounding box center [210, 487] width 40 height 9
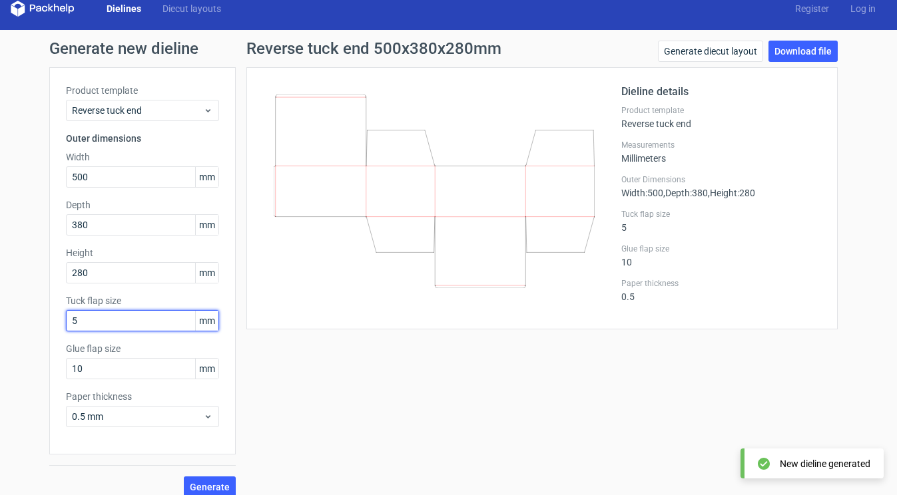
drag, startPoint x: 89, startPoint y: 321, endPoint x: 66, endPoint y: 321, distance: 23.3
click at [66, 321] on input "5" at bounding box center [142, 320] width 153 height 21
type input "15"
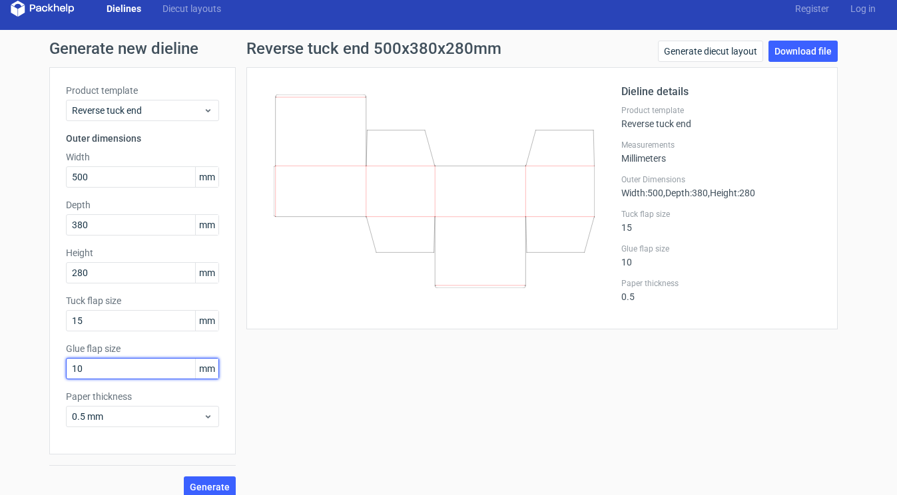
click at [103, 370] on input "10" at bounding box center [142, 368] width 153 height 21
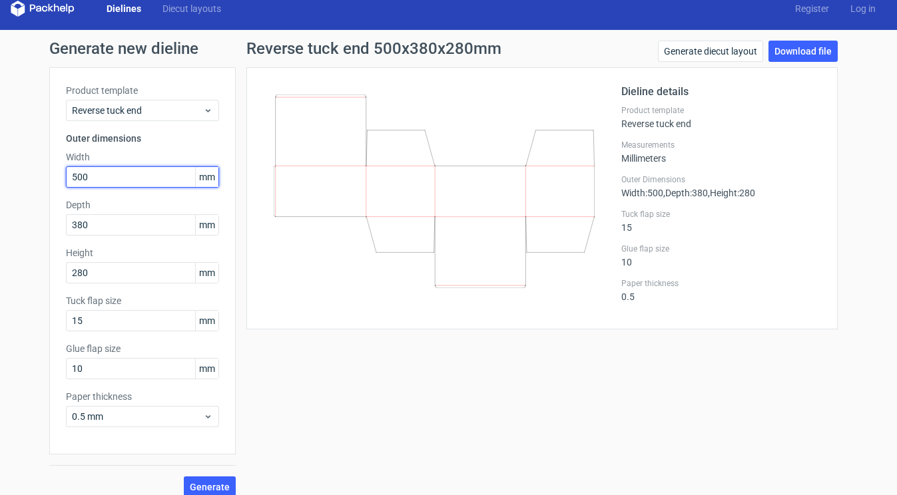
drag, startPoint x: 152, startPoint y: 177, endPoint x: 7, endPoint y: 177, distance: 145.2
click at [7, 177] on div "Generate new dieline Product template Reverse tuck end Outer dimensions Width 5…" at bounding box center [448, 269] width 897 height 479
type input "200"
click at [215, 483] on span "Generate" at bounding box center [210, 487] width 40 height 9
